Goal: Task Accomplishment & Management: Manage account settings

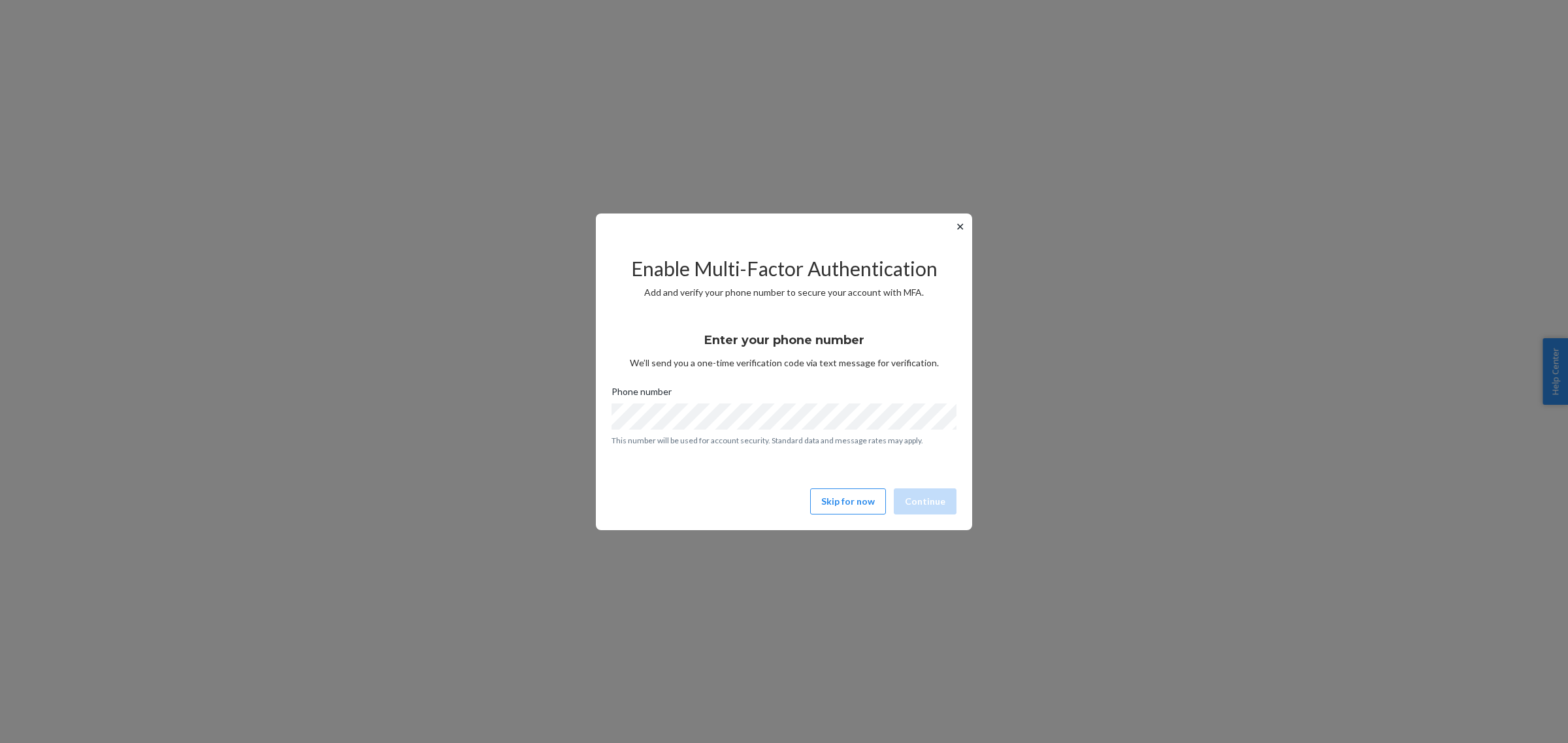
click at [958, 224] on button "✕" at bounding box center [960, 226] width 14 height 16
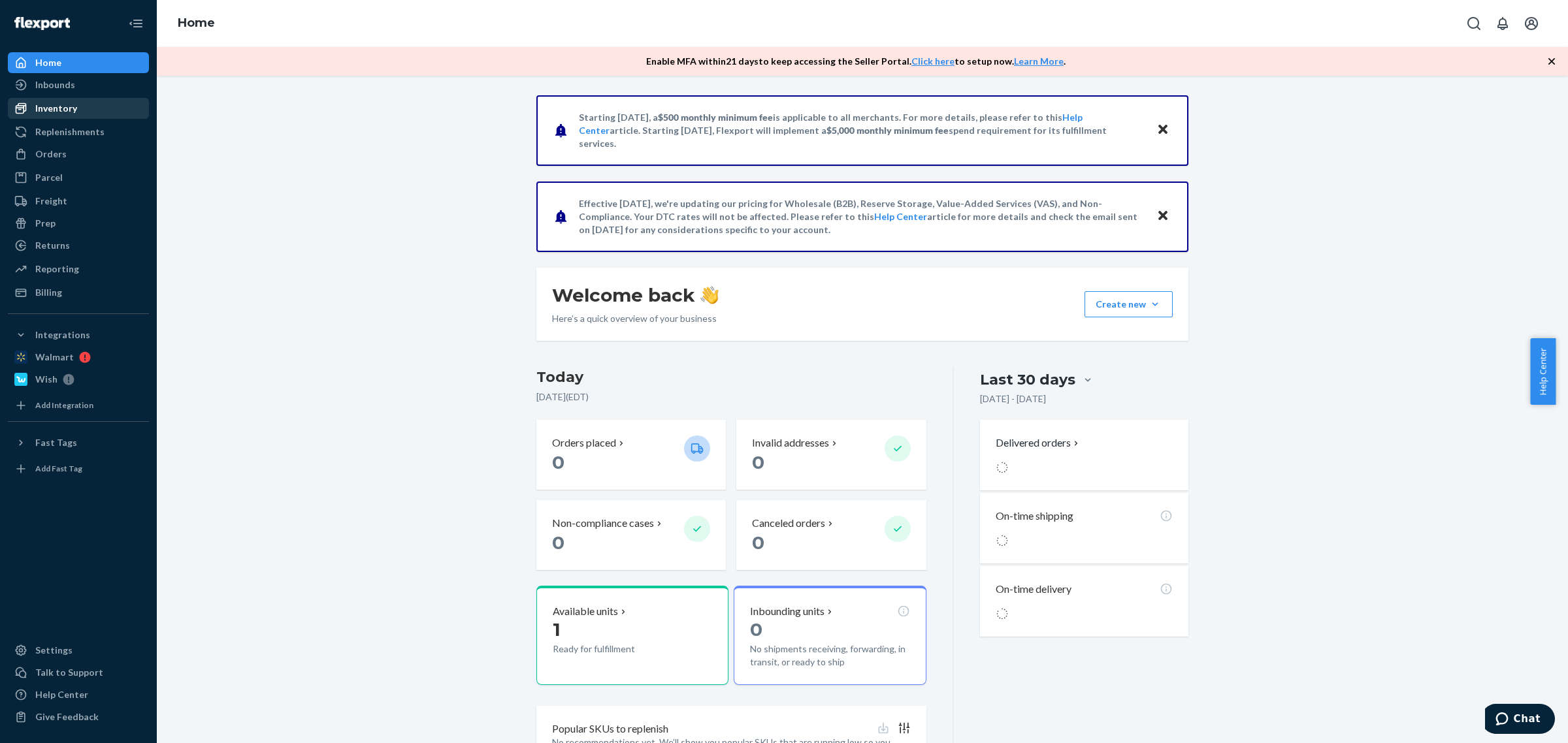
click at [67, 98] on link "Inventory" at bounding box center [78, 108] width 141 height 21
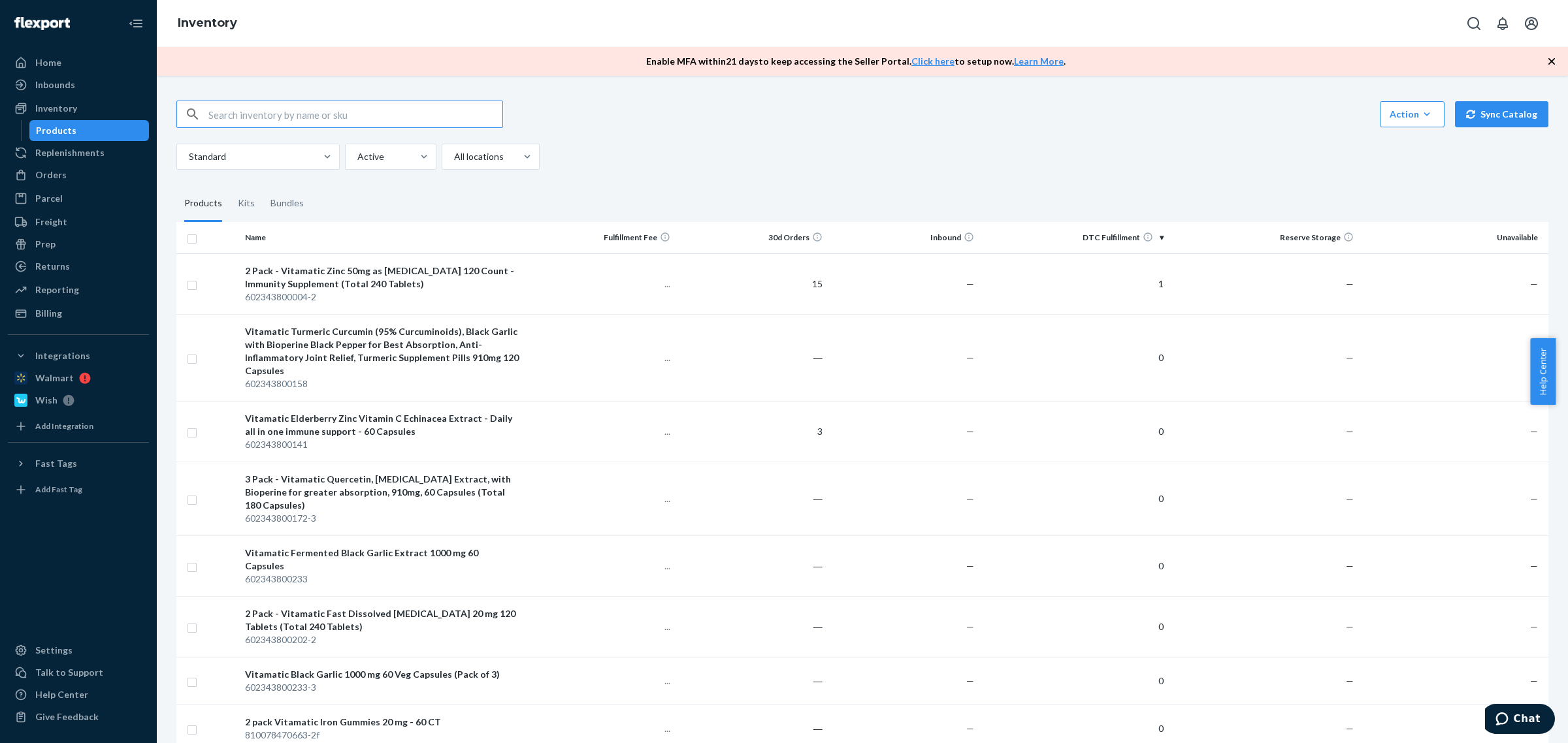
click at [374, 121] on input "text" at bounding box center [355, 114] width 294 height 26
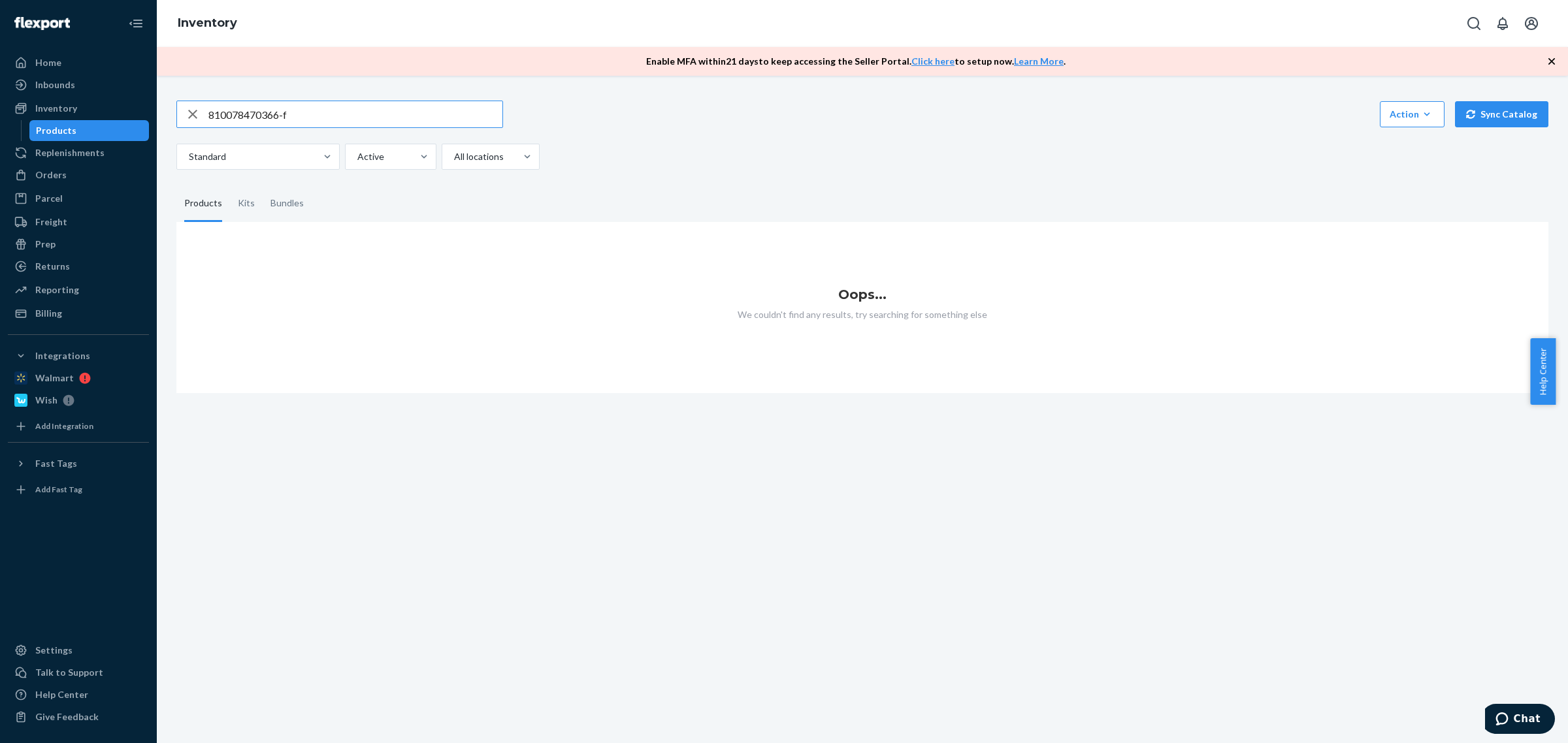
click at [321, 125] on input "810078470366-f" at bounding box center [355, 114] width 294 height 26
type input "810078470366"
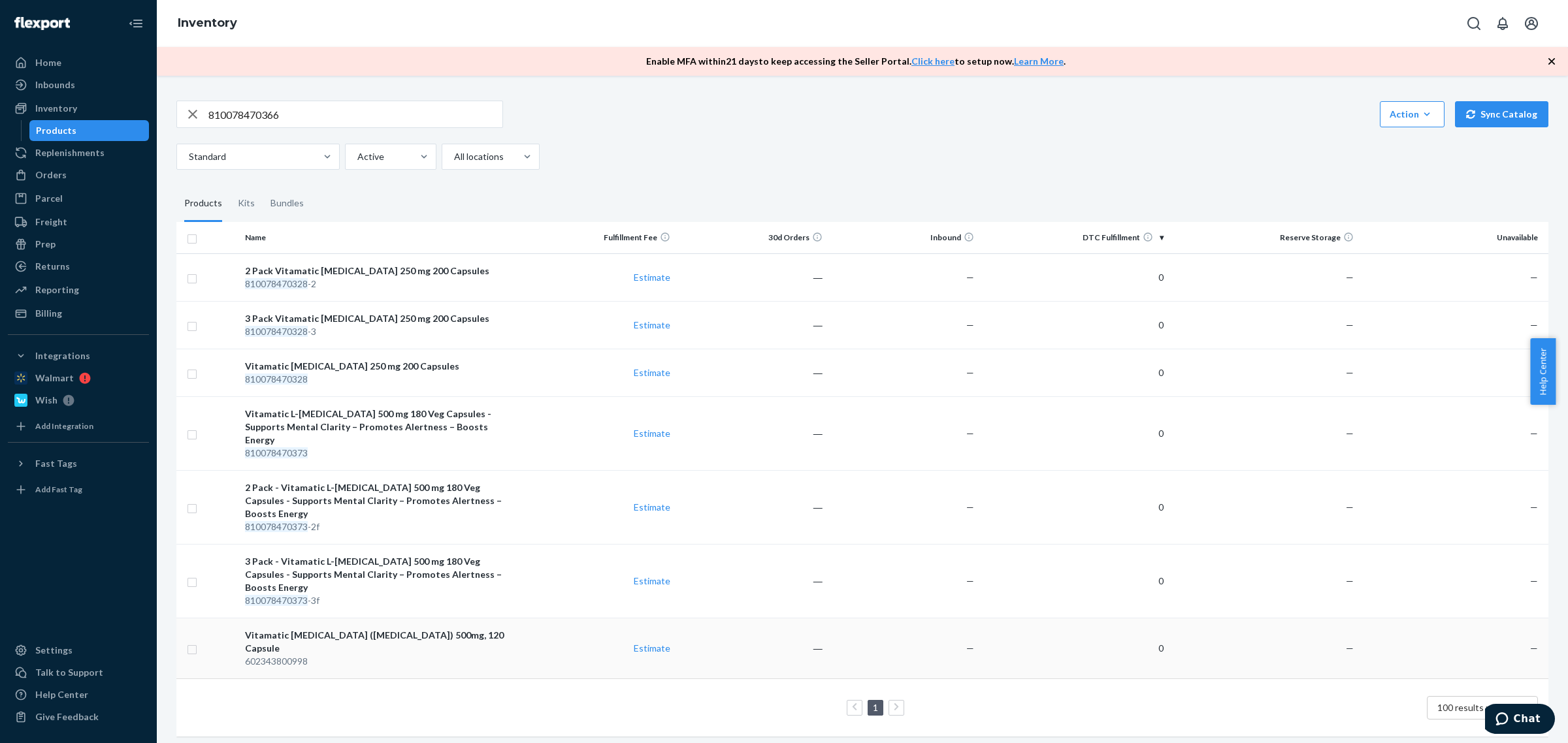
click at [298, 655] on div "602343800998" at bounding box center [381, 661] width 274 height 13
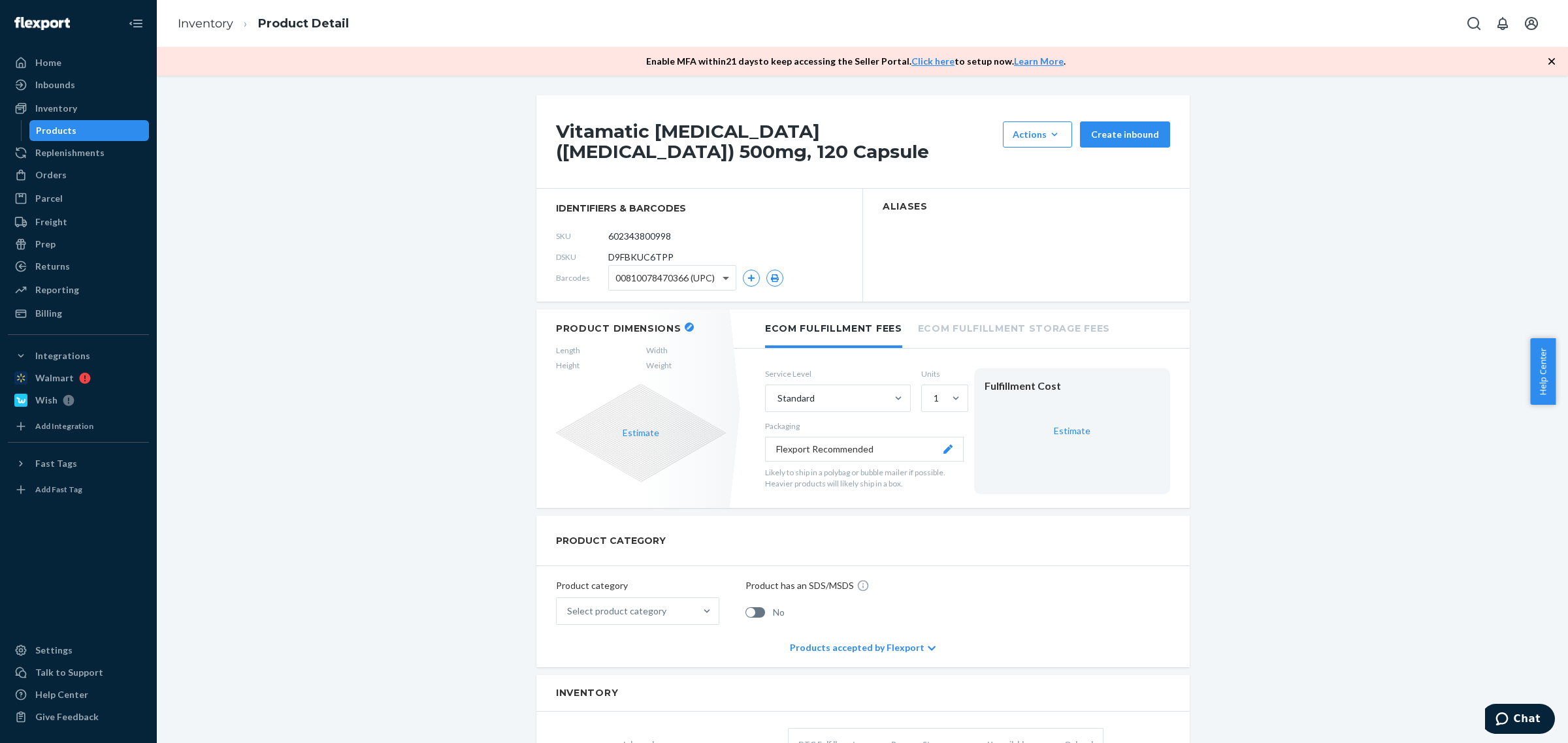
click at [719, 275] on span at bounding box center [727, 278] width 16 height 24
click at [771, 279] on icon "button" at bounding box center [774, 278] width 8 height 8
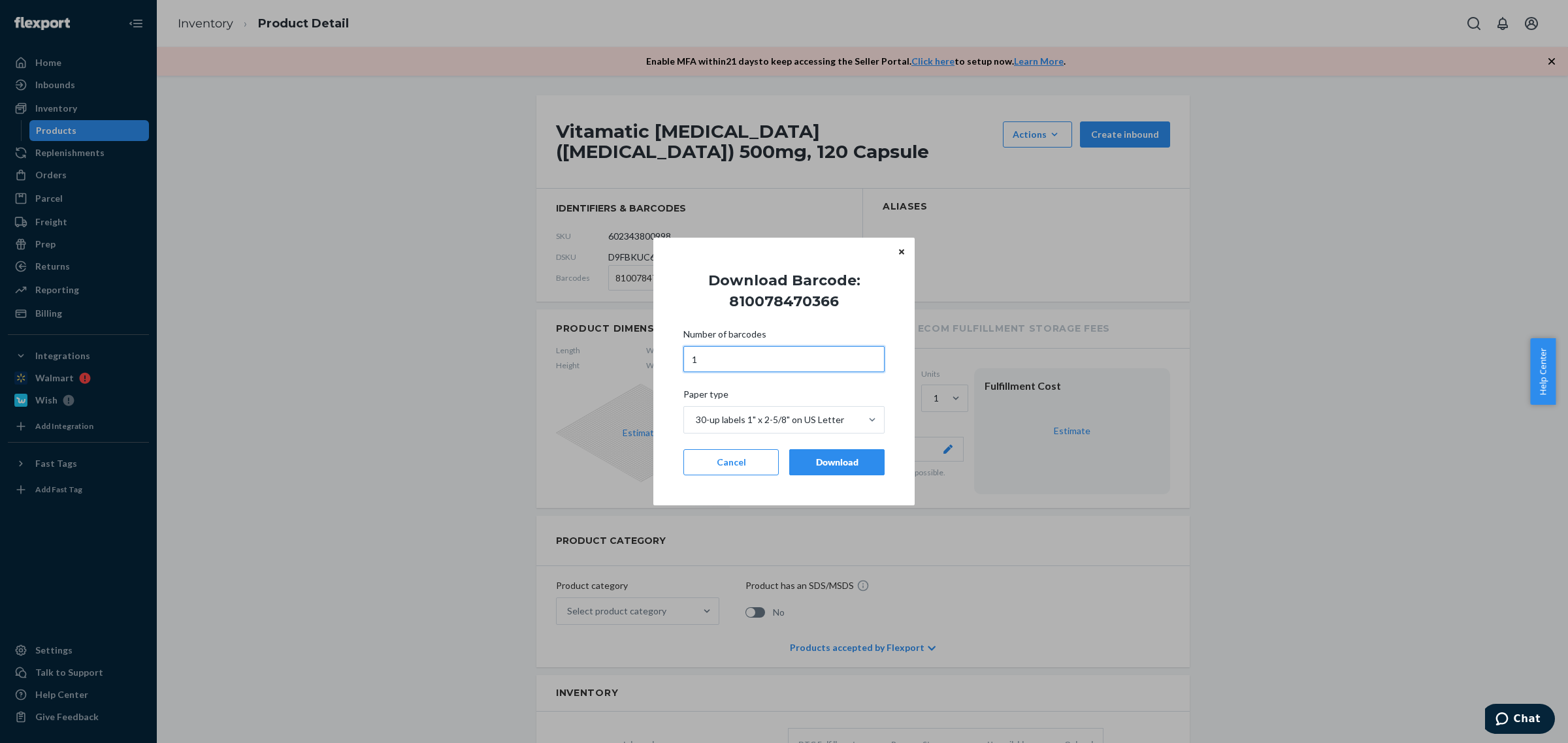
click at [725, 357] on input "1" at bounding box center [784, 359] width 201 height 26
type input "30"
click at [725, 365] on input "30" at bounding box center [784, 359] width 201 height 26
click at [821, 464] on div "Download" at bounding box center [836, 462] width 73 height 13
